Goal: Register for event/course

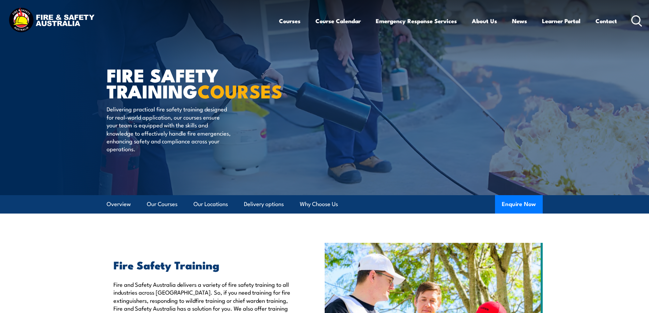
scroll to position [34, 0]
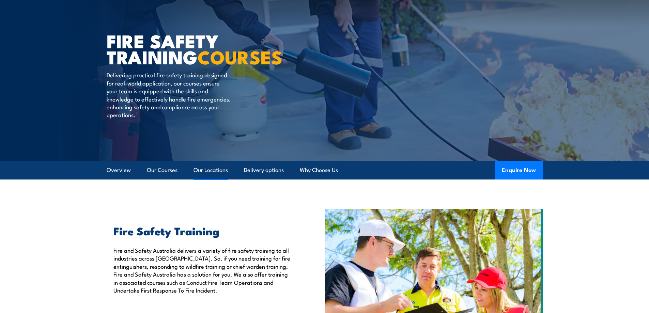
click at [208, 173] on link "Our Locations" at bounding box center [210, 170] width 34 height 18
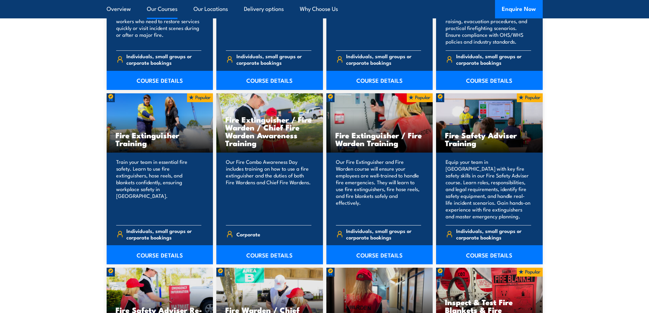
scroll to position [695, 0]
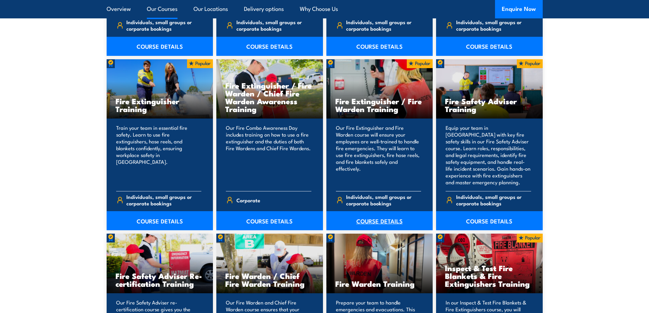
click at [377, 222] on link "COURSE DETAILS" at bounding box center [379, 220] width 107 height 19
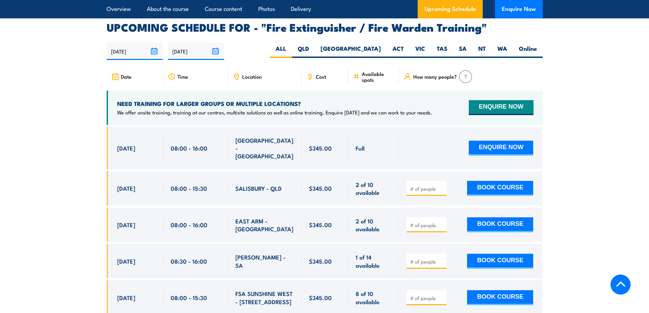
scroll to position [1091, 0]
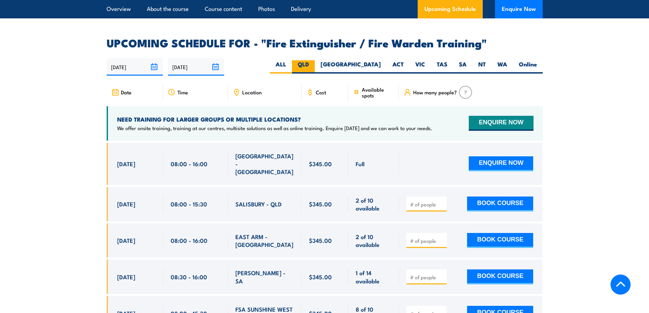
click at [315, 60] on label "QLD" at bounding box center [303, 66] width 23 height 13
click at [313, 60] on input "QLD" at bounding box center [311, 62] width 4 height 4
radio input "true"
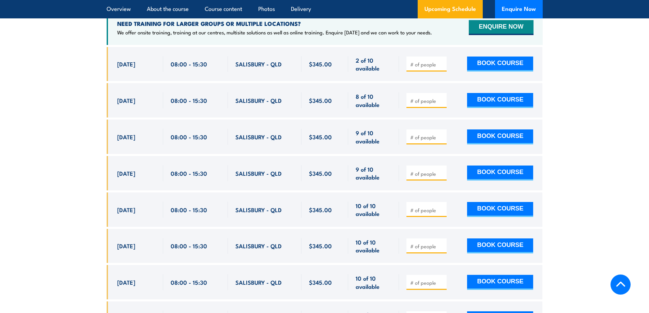
scroll to position [1084, 0]
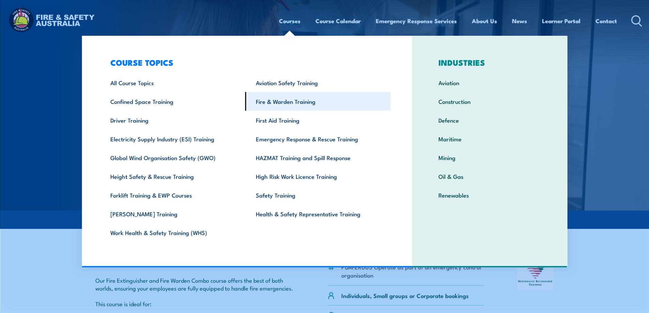
click at [278, 98] on link "Fire & Warden Training" at bounding box center [317, 101] width 145 height 19
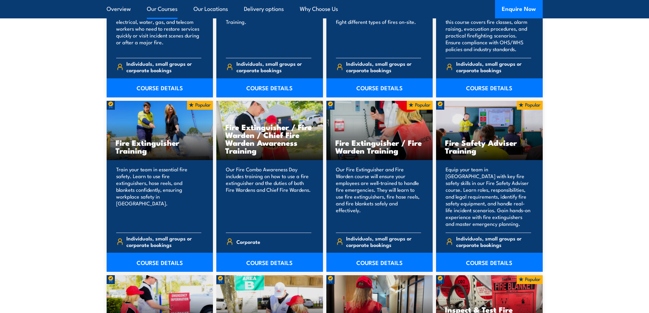
scroll to position [660, 0]
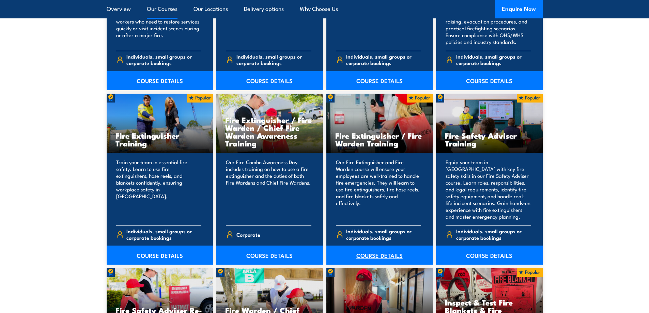
click at [373, 257] on link "COURSE DETAILS" at bounding box center [379, 255] width 107 height 19
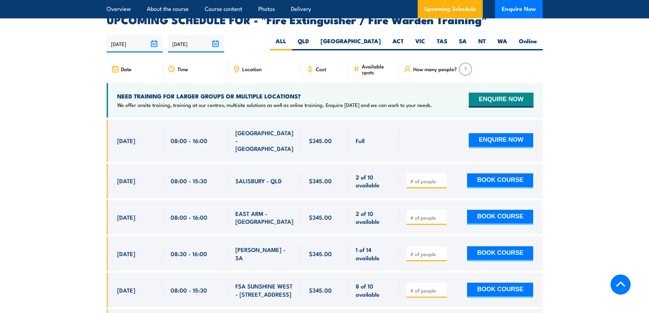
scroll to position [1158, 0]
